Goal: Task Accomplishment & Management: Manage account settings

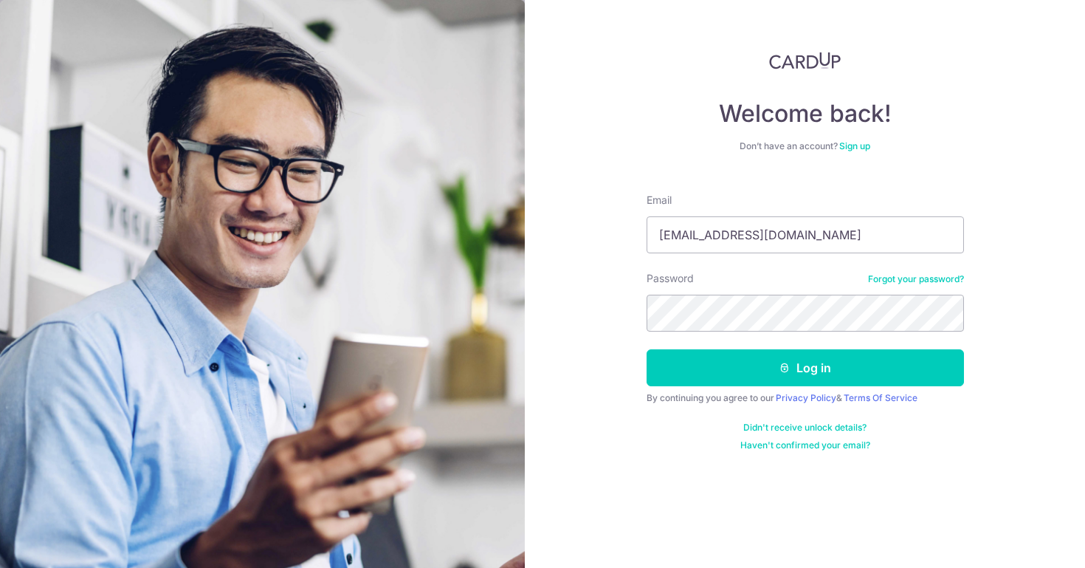
type input "[EMAIL_ADDRESS][DOMAIN_NAME]"
click at [805, 368] on button "Log in" at bounding box center [805, 367] width 317 height 37
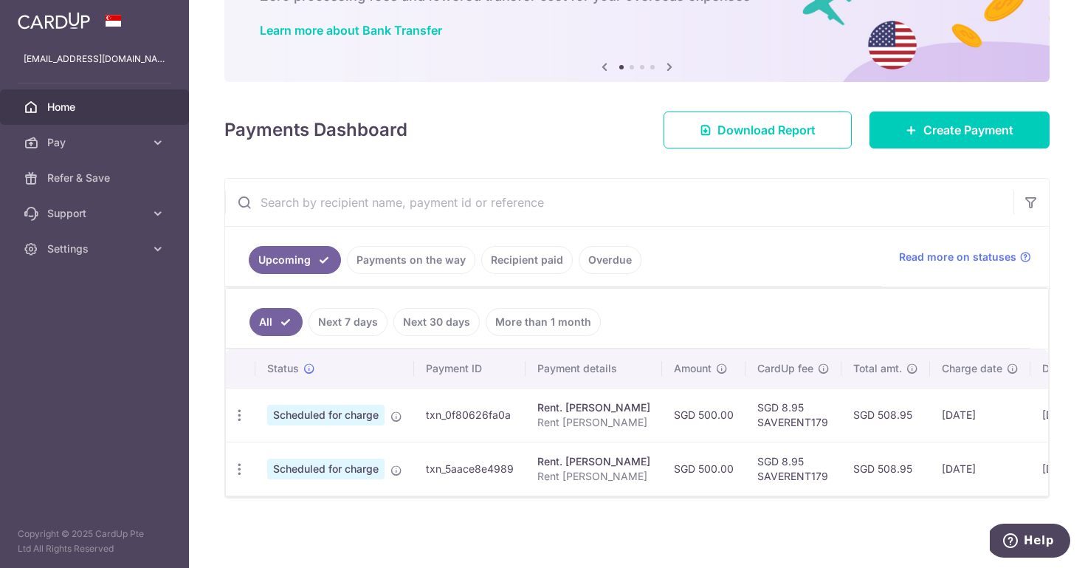
scroll to position [107, 0]
click at [502, 260] on link "Recipient paid" at bounding box center [527, 260] width 92 height 28
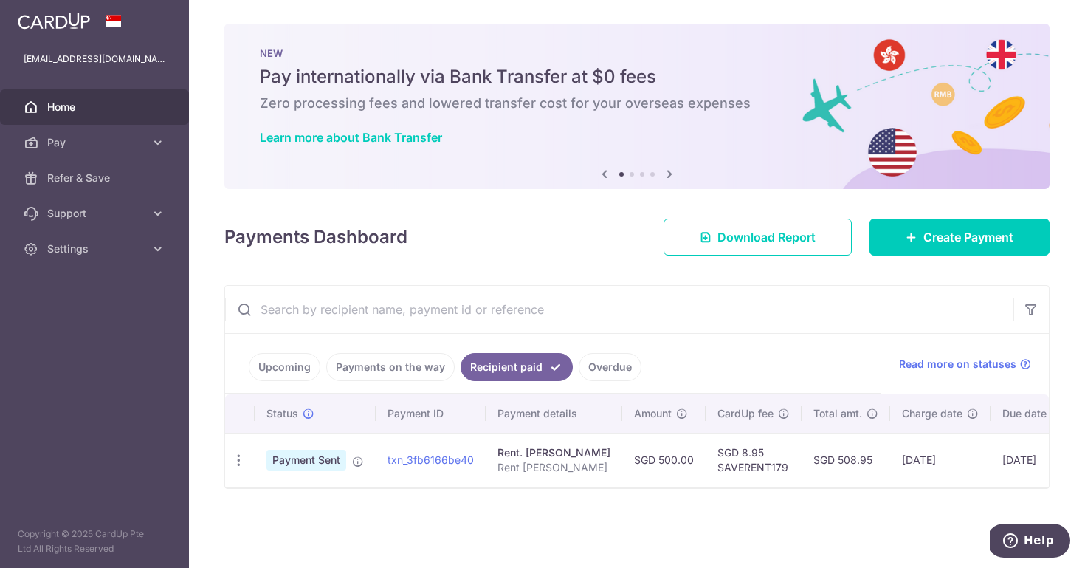
scroll to position [0, 0]
